Goal: Navigation & Orientation: Find specific page/section

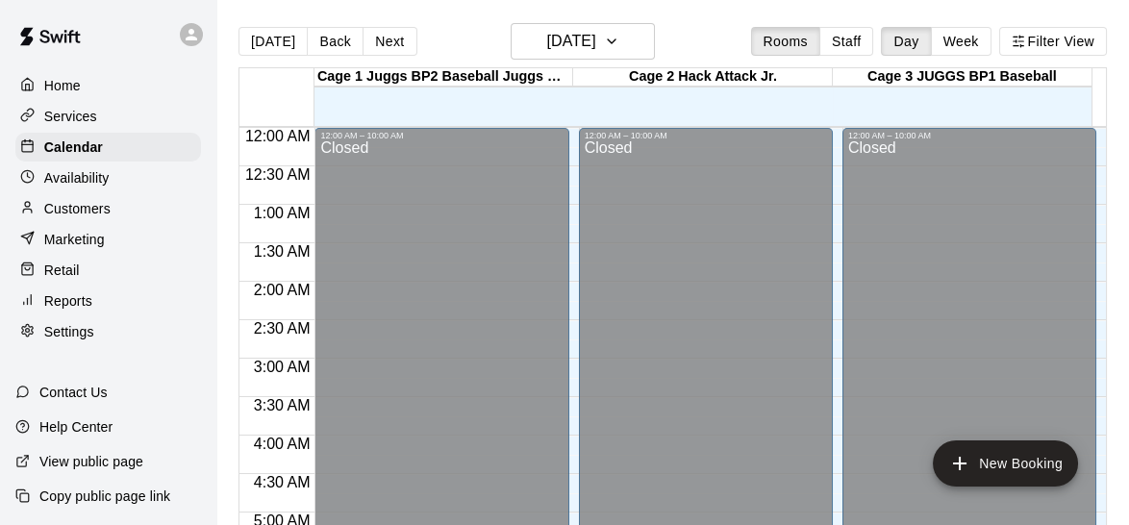
scroll to position [798, 0]
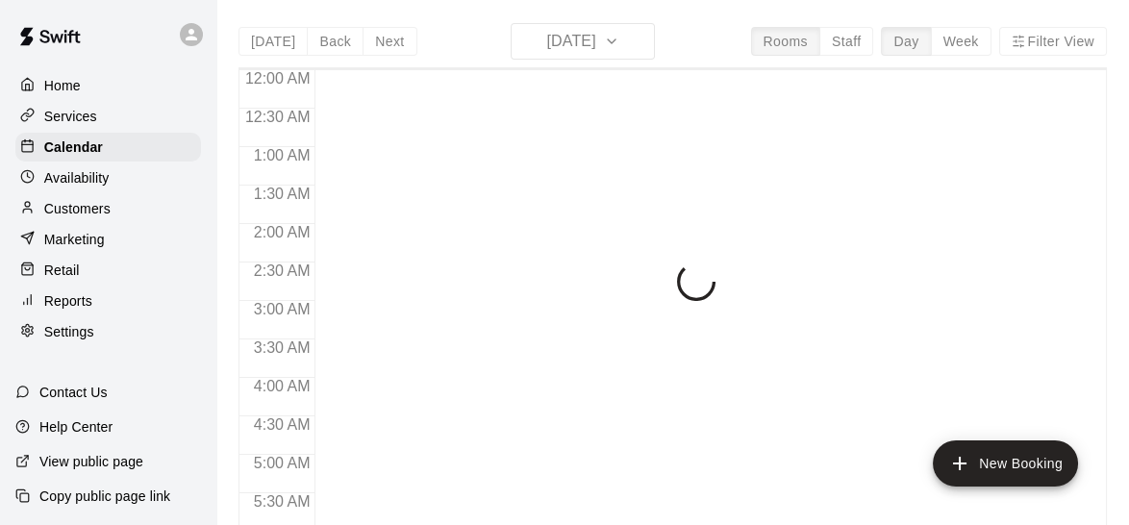
scroll to position [989, 0]
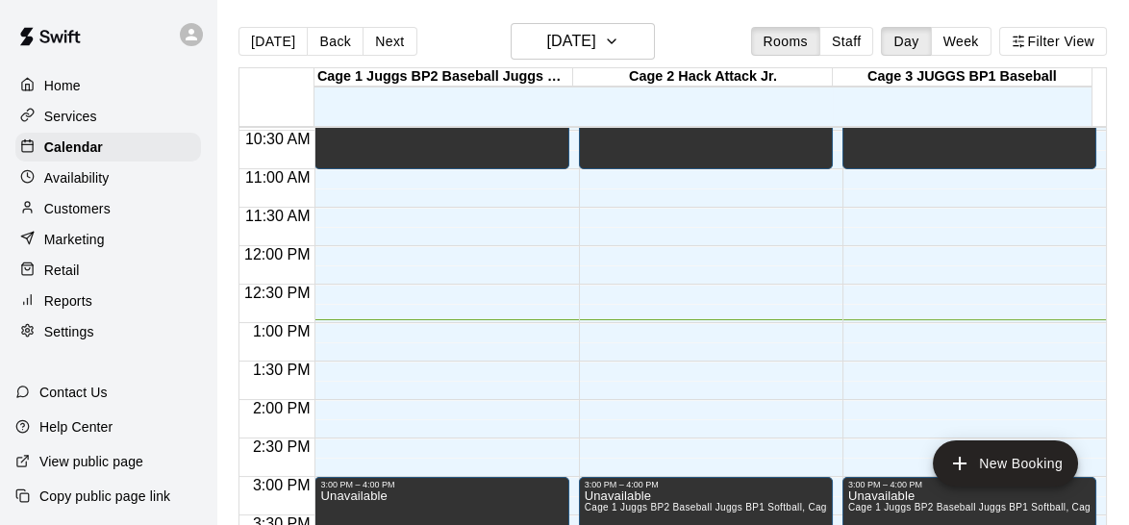
scroll to position [801, 0]
